Goal: Transaction & Acquisition: Purchase product/service

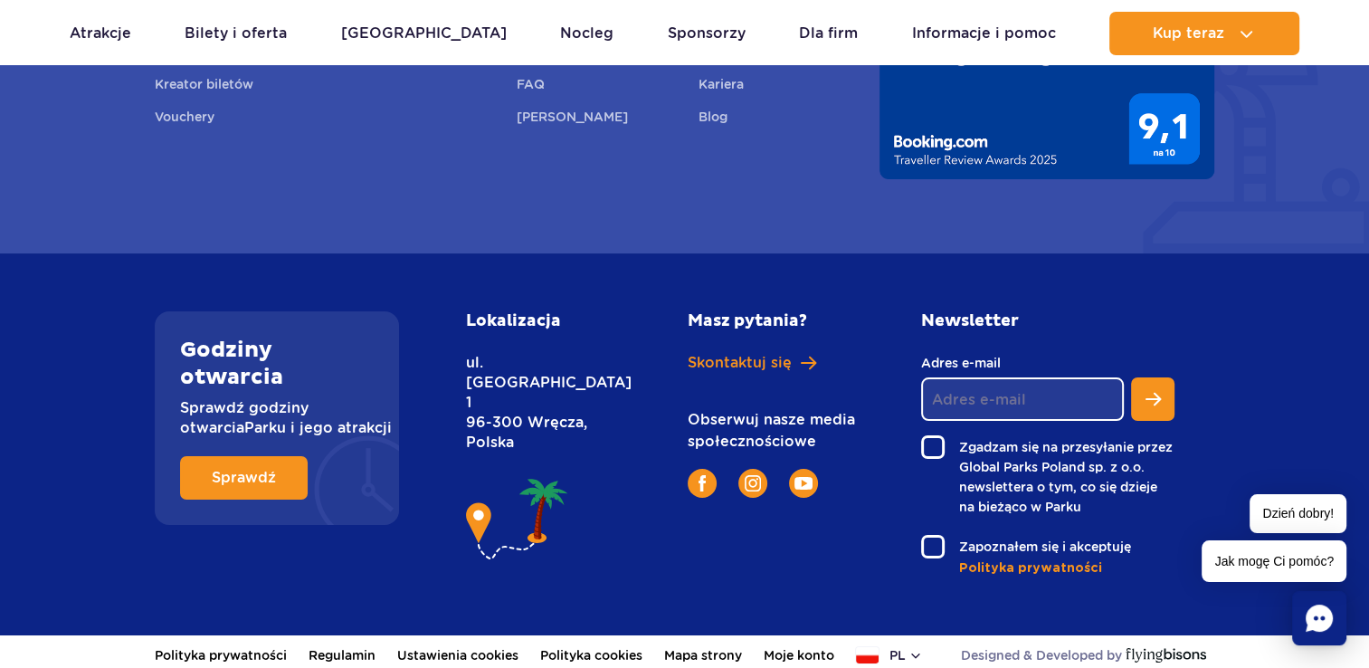
scroll to position [6725, 0]
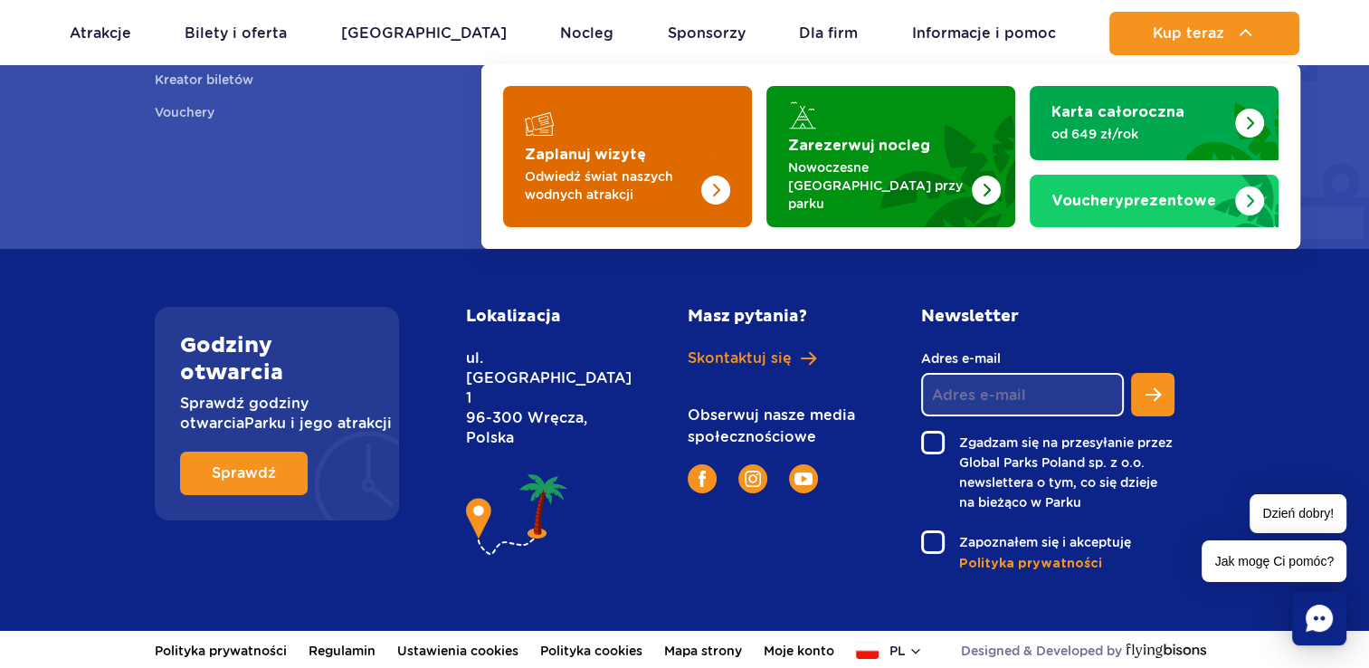
click at [695, 157] on img "Zaplanuj wizytę" at bounding box center [680, 156] width 144 height 141
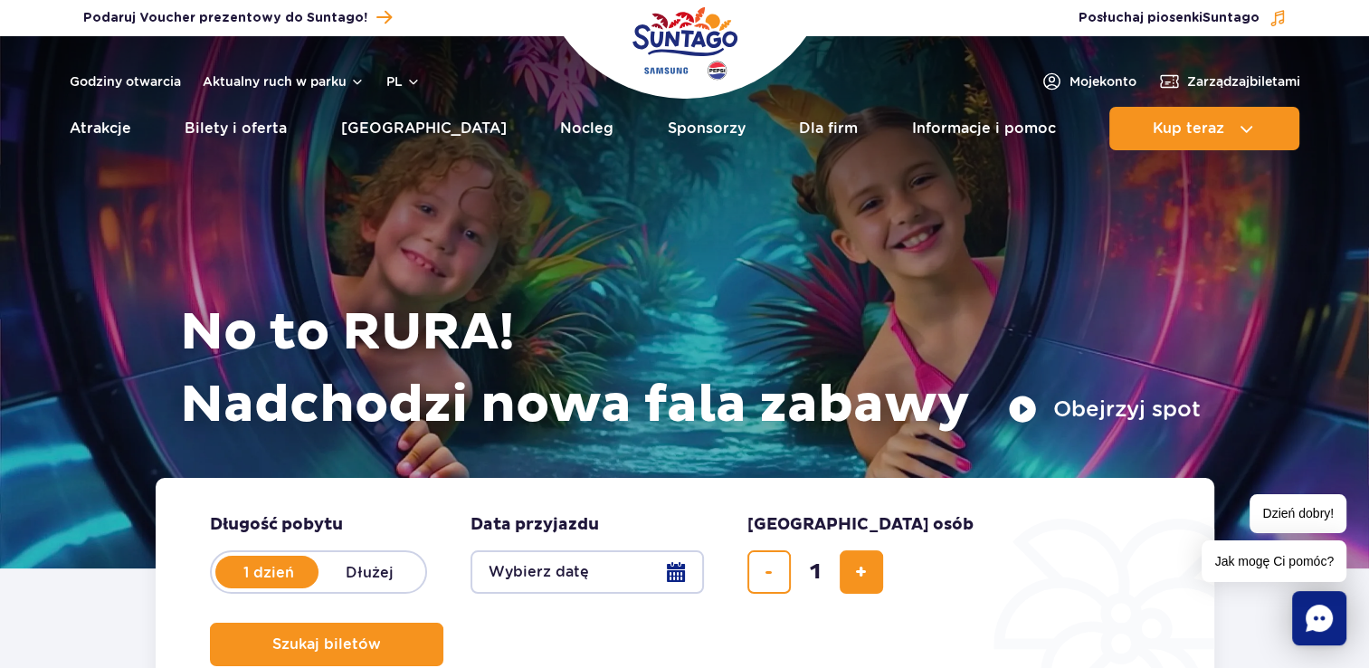
click at [1021, 416] on button "Obejrzyj spot" at bounding box center [1104, 408] width 193 height 29
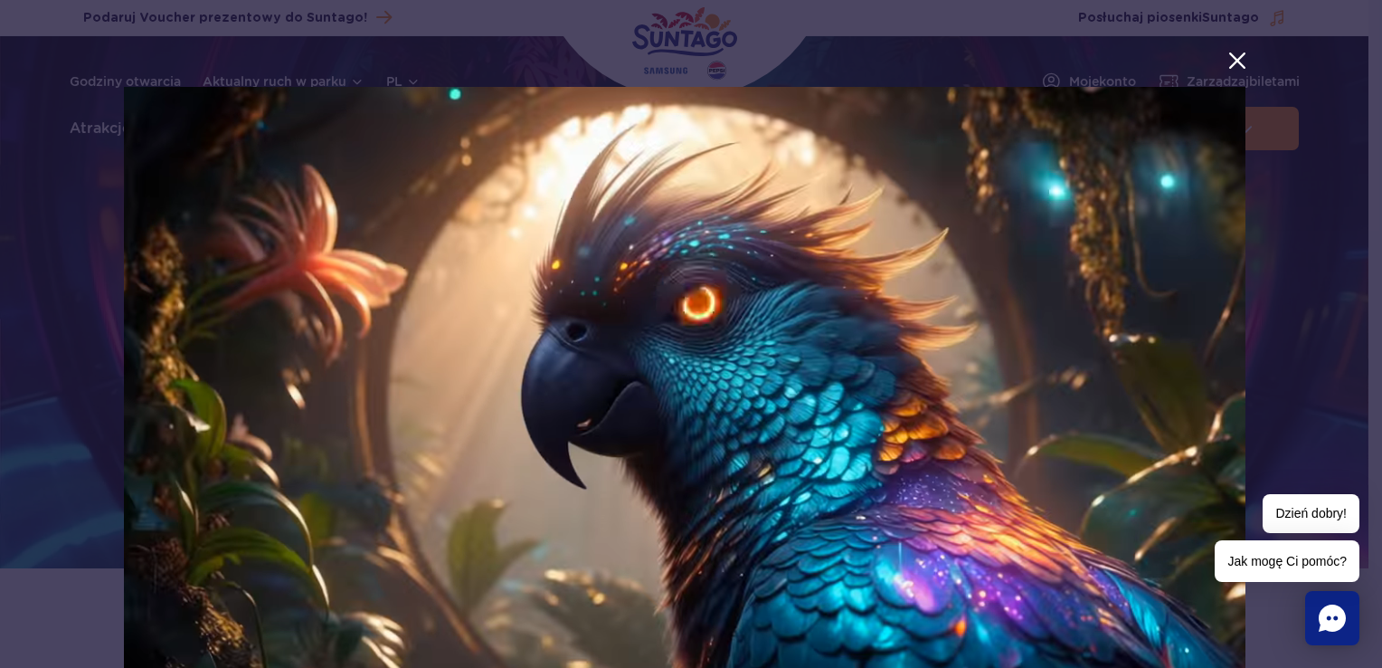
click at [1233, 59] on button "menu.aria_label.close_suntago_spot_modal" at bounding box center [1238, 61] width 24 height 24
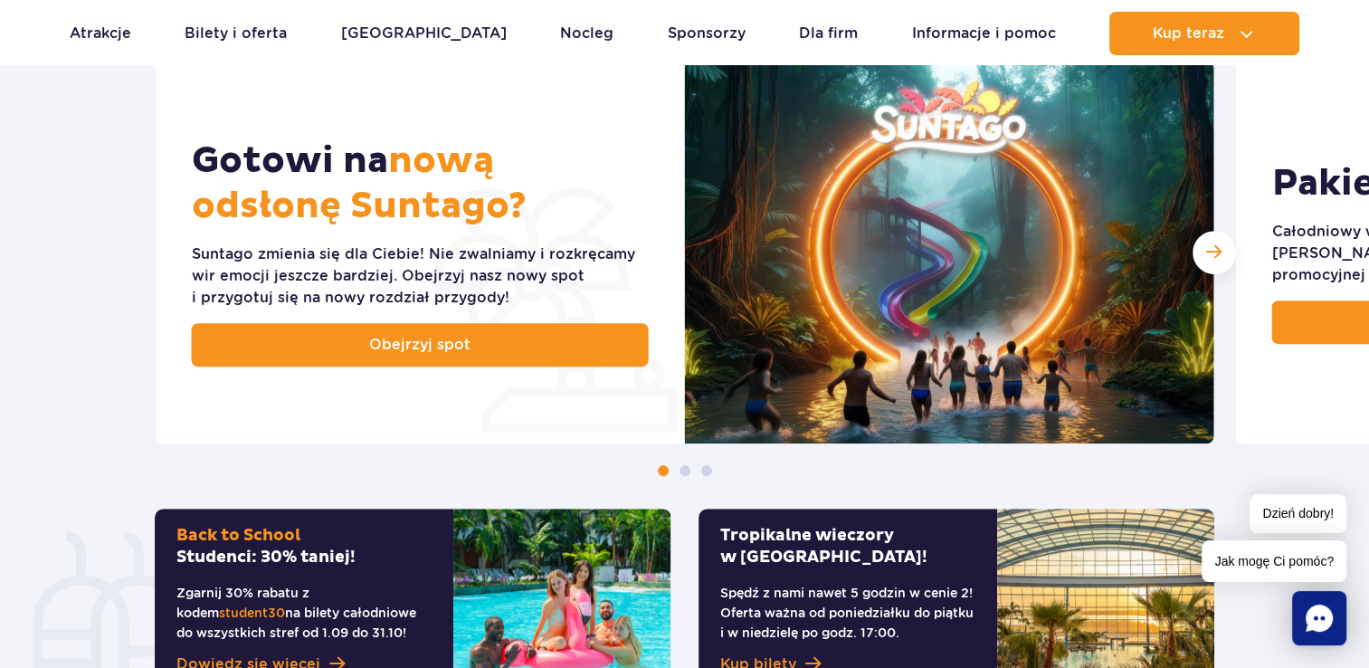
scroll to position [724, 0]
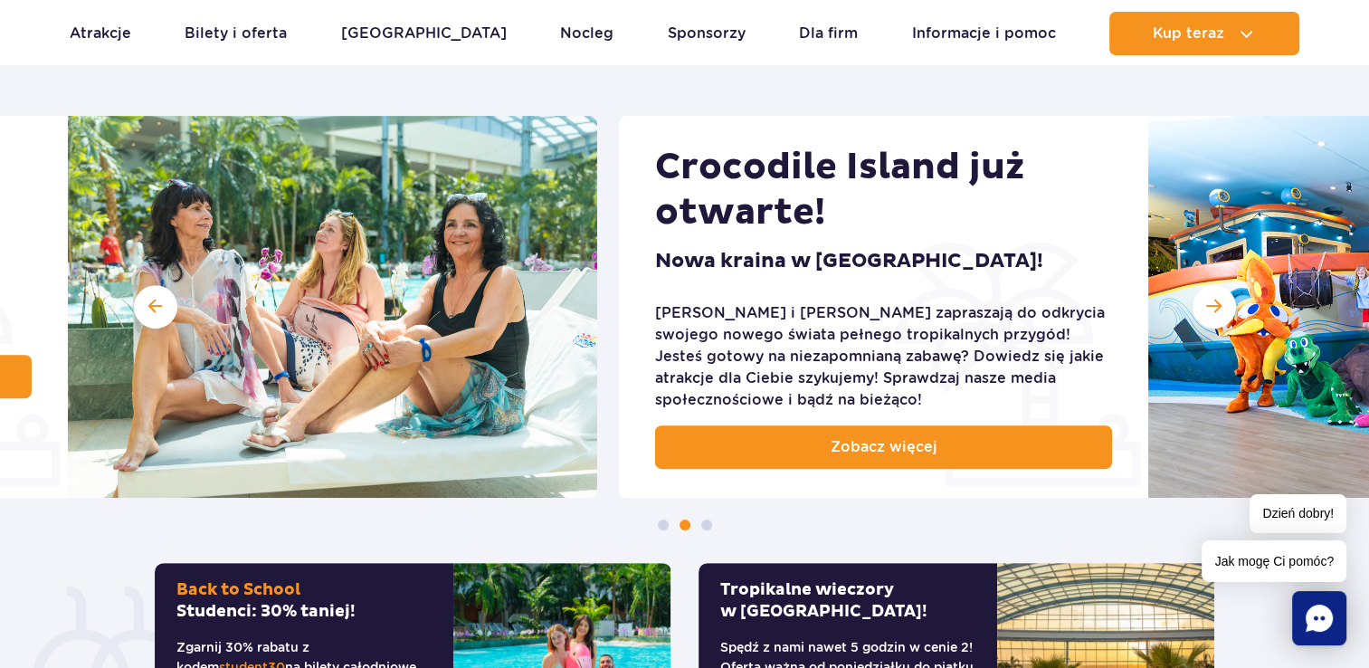
click at [280, 353] on img at bounding box center [332, 307] width 529 height 382
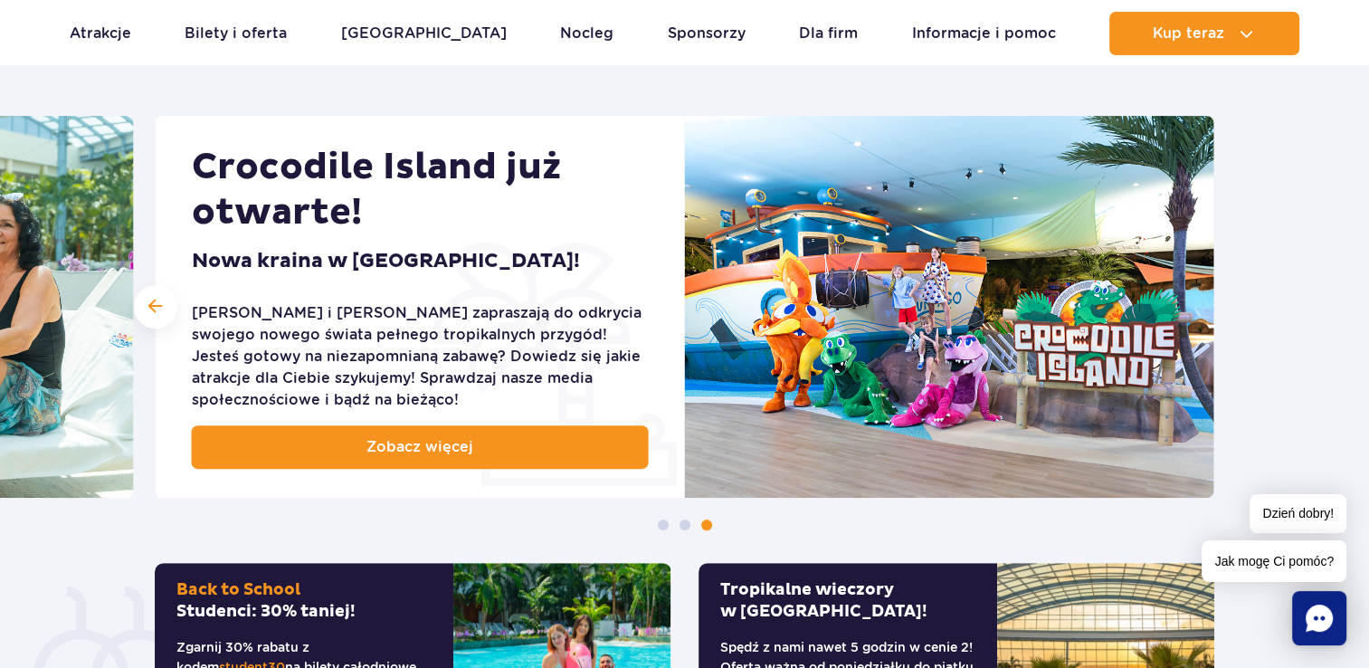
click at [685, 261] on div "Crocodile Island już otwarte! Nowa kraina w Suntago! Jay i Meggi zapraszają do …" at bounding box center [420, 307] width 529 height 382
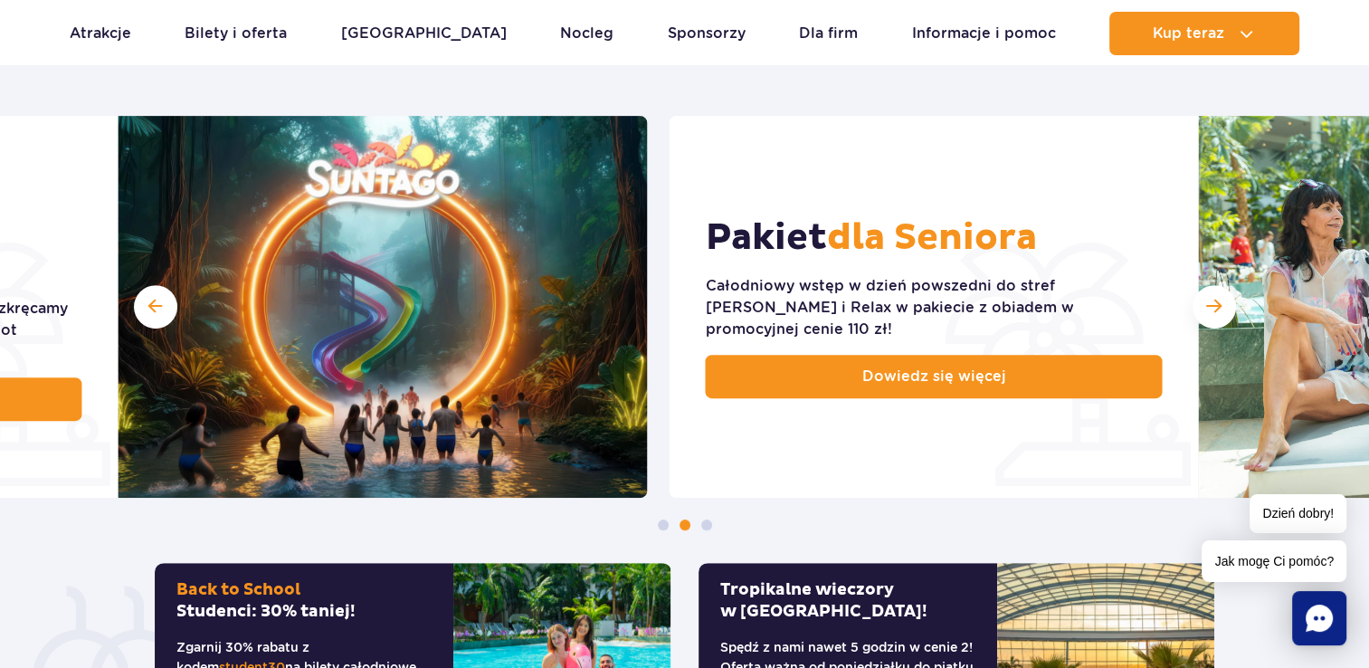
click at [1198, 257] on div "Pakiet dla Seniora Całodniowy wstęp w dzień powszedni do stref Jamango i Relax …" at bounding box center [933, 307] width 529 height 382
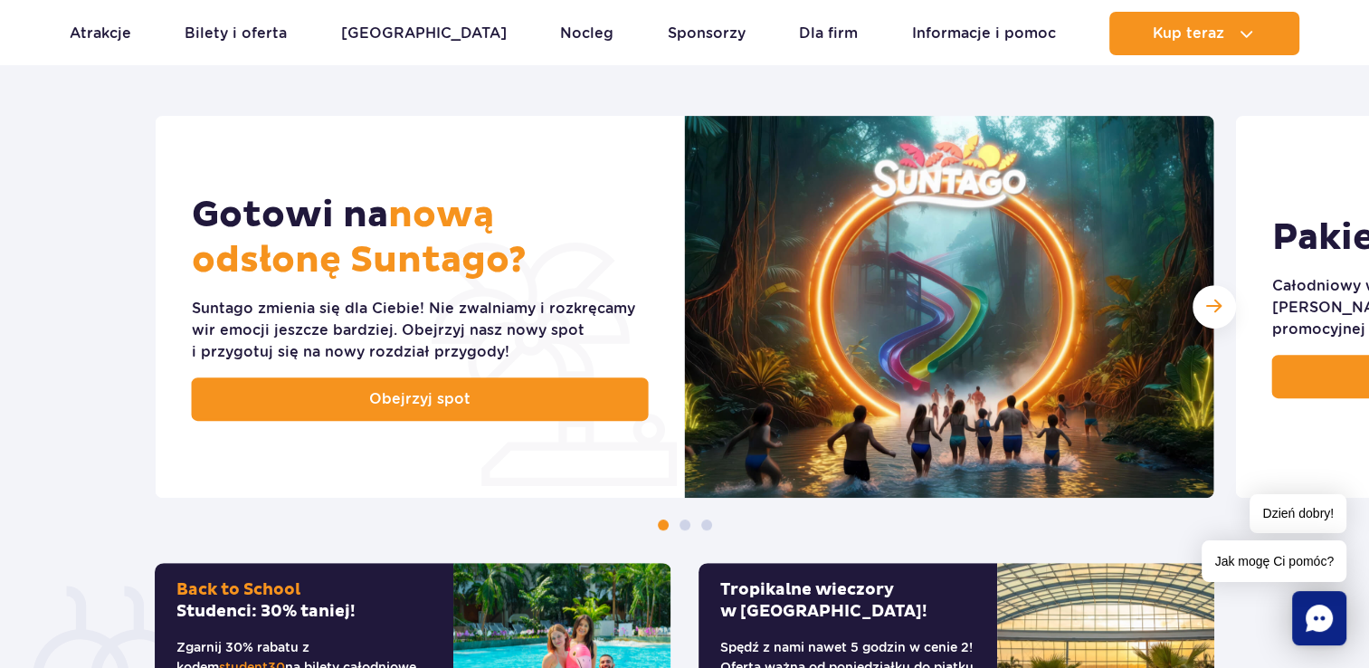
click at [1180, 263] on div "Gotowi na nową odsłonę Suntago? Suntago zmienia się dla Ciebie! Nie zwalniamy i…" at bounding box center [685, 307] width 1059 height 382
click at [1214, 223] on div "Gotowi na nową odsłonę Suntago? Suntago zmienia się dla Ciebie! Nie zwalniamy i…" at bounding box center [685, 307] width 1059 height 382
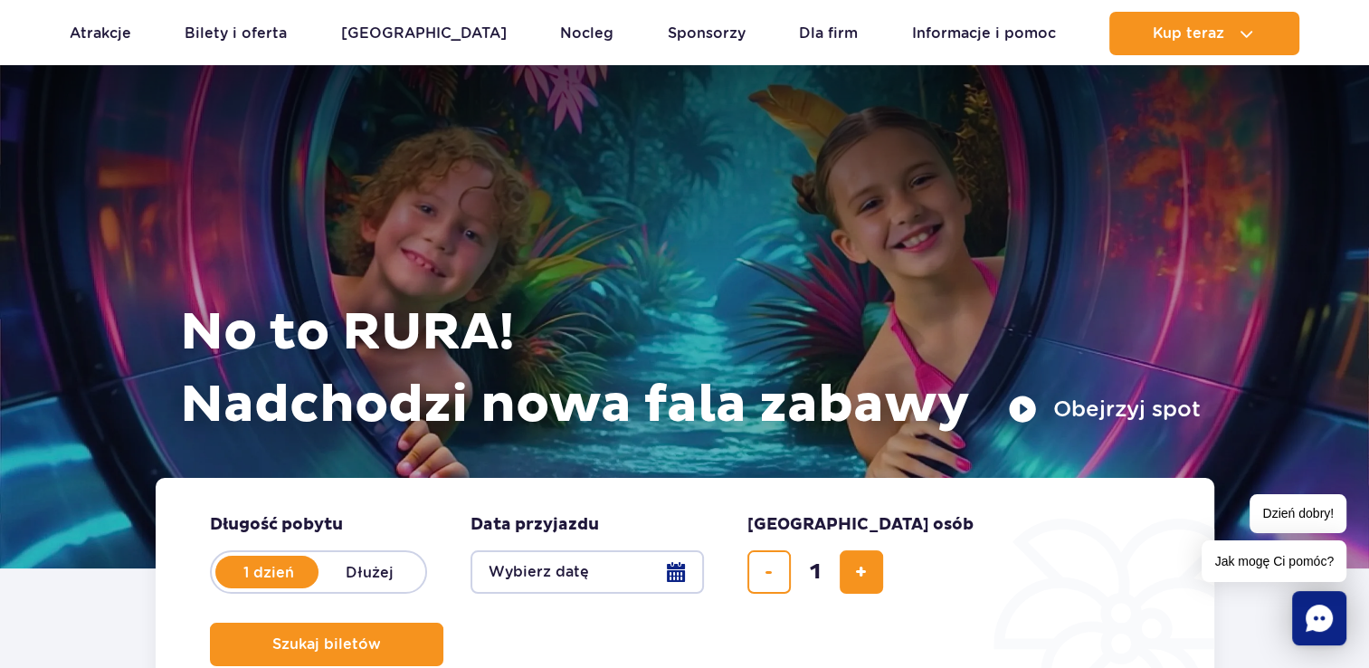
scroll to position [0, 0]
